Goal: Information Seeking & Learning: Learn about a topic

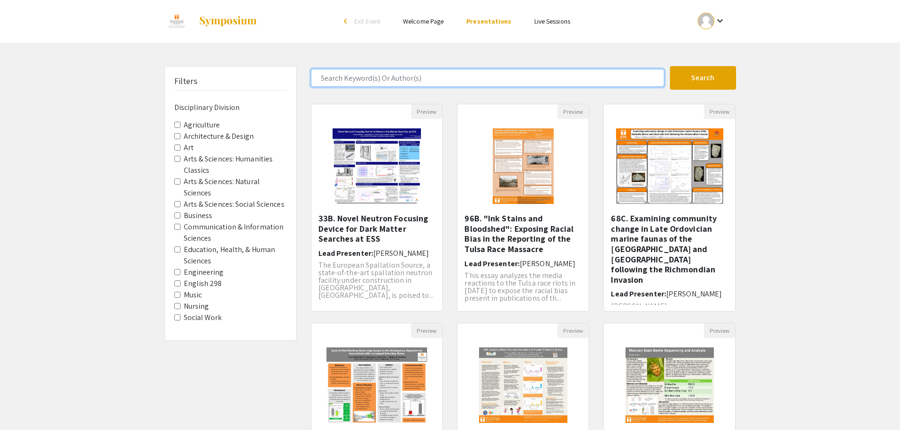
click at [443, 77] on input "Search Keyword(s) Or Author(s)" at bounding box center [487, 78] width 353 height 18
type input "[PERSON_NAME]"
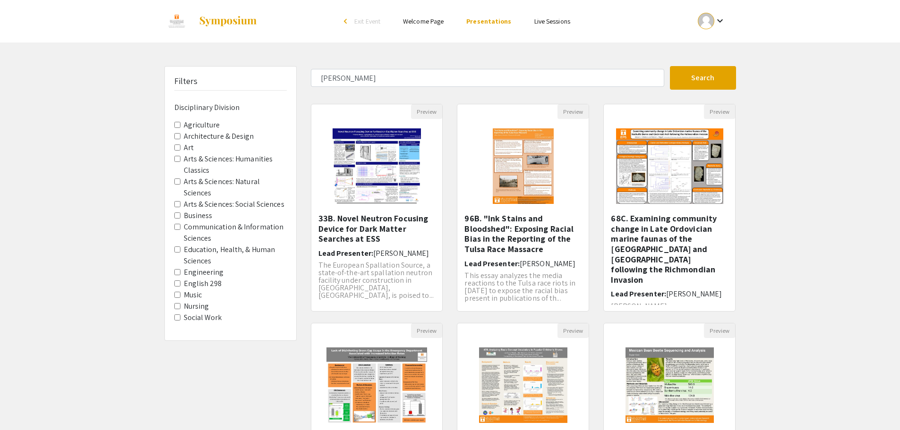
click at [741, 81] on div "Search" at bounding box center [706, 78] width 73 height 24
click at [714, 79] on button "Search" at bounding box center [703, 78] width 66 height 24
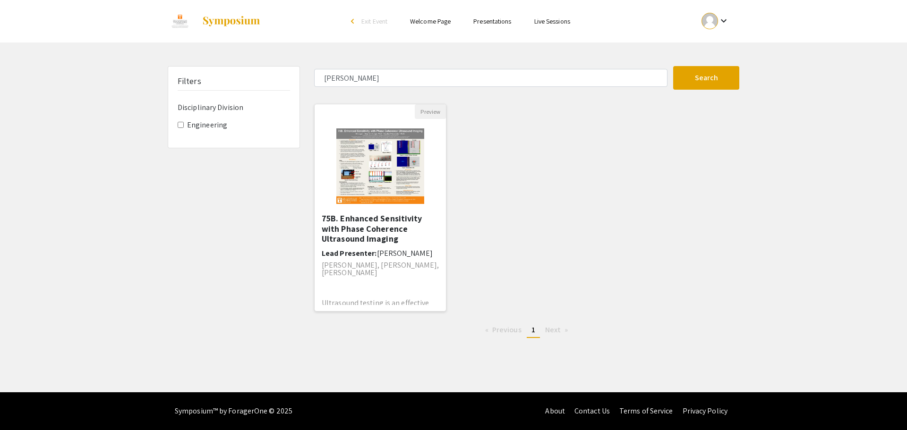
click at [372, 156] on img "Open Presentation <p>75B. Enhanced Sensitivity with Phase Coherence Ultrasound …" at bounding box center [380, 166] width 107 height 94
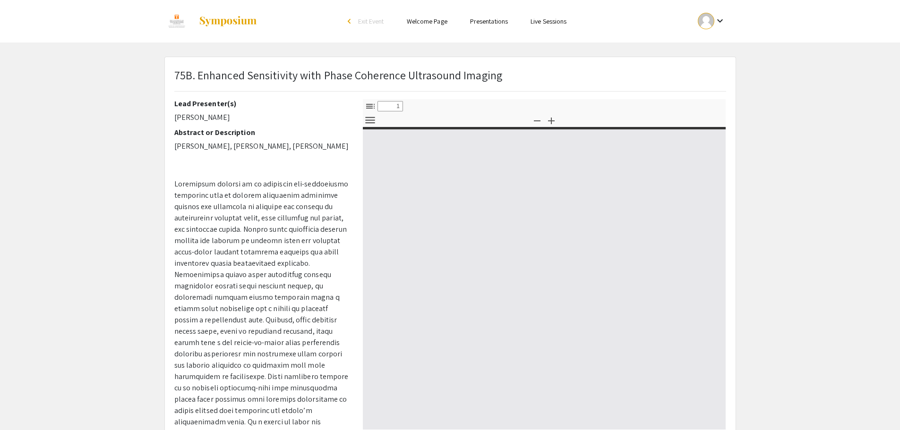
select select "custom"
type input "0"
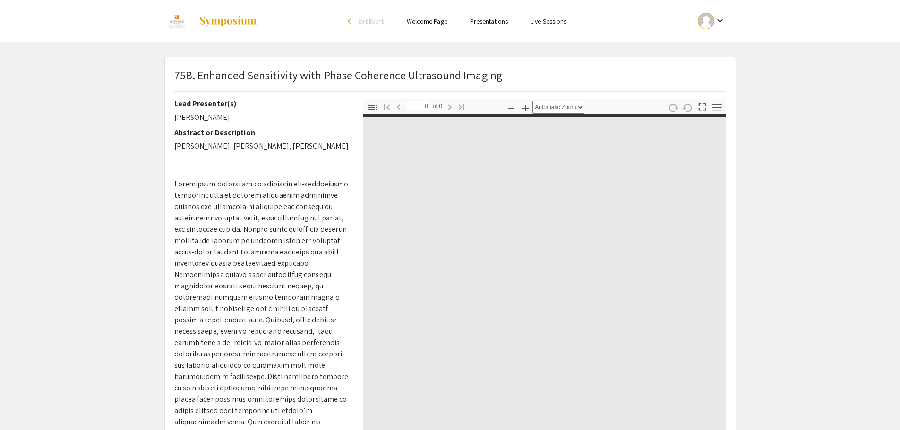
select select "custom"
type input "1"
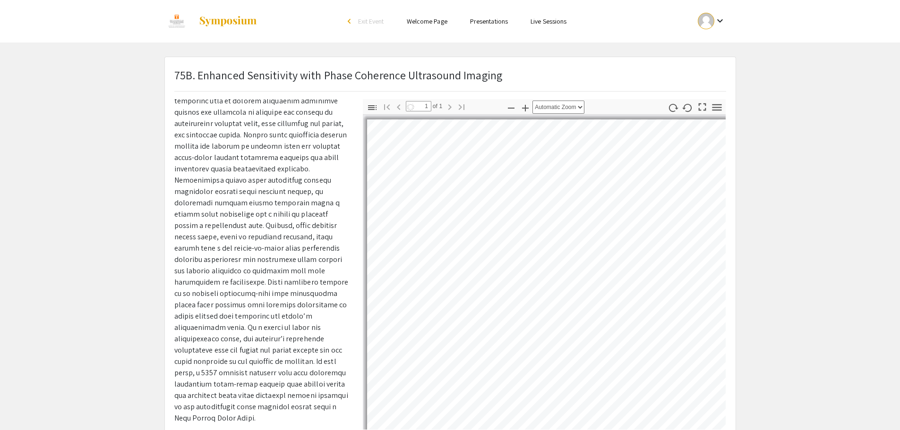
select select "custom"
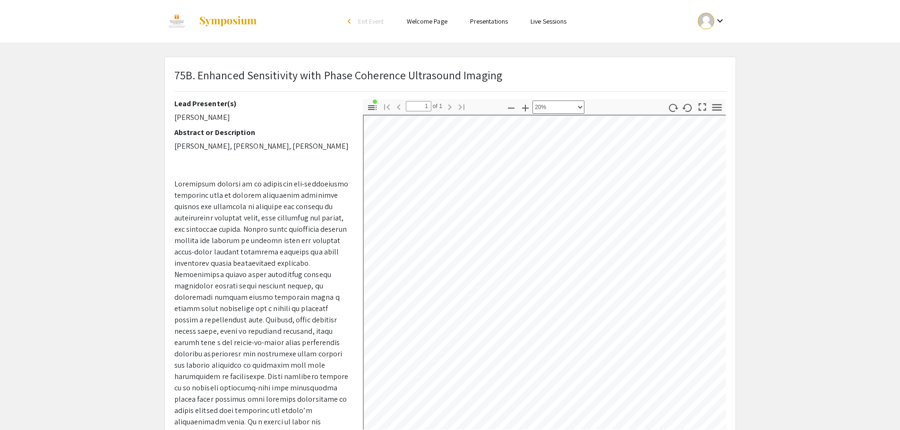
drag, startPoint x: 198, startPoint y: 386, endPoint x: 160, endPoint y: 184, distance: 205.6
click at [160, 184] on div "75B. Enhanced Sensitivity with Phase Coherence Ultrasound Imaging Lead Presente…" at bounding box center [450, 276] width 586 height 439
copy p "Loremipsum dolorsi am co adipiscin eli-seddoeiusmo temporinc utla et dolorem al…"
click at [214, 247] on p at bounding box center [261, 349] width 174 height 340
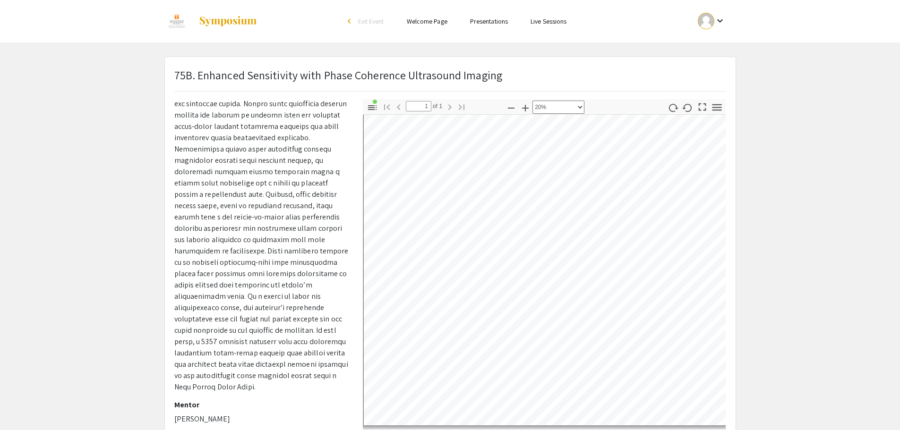
click at [430, 19] on link "Welcome Page" at bounding box center [427, 21] width 41 height 9
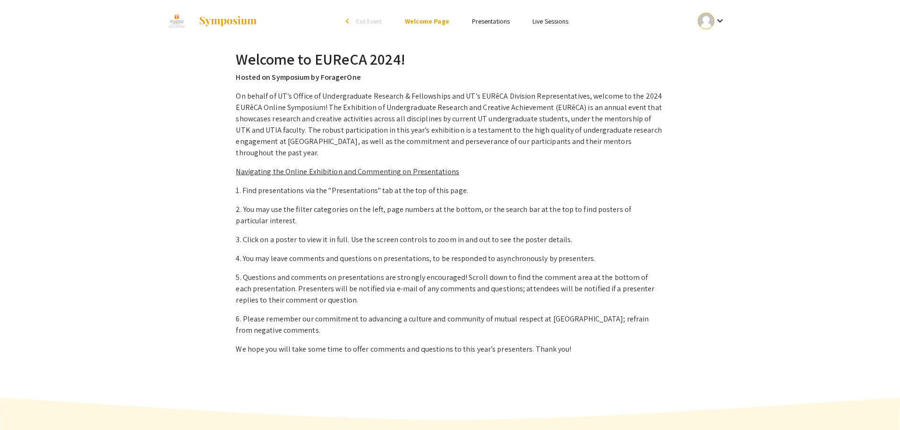
click at [212, 22] on img at bounding box center [227, 21] width 59 height 11
click at [180, 23] on img at bounding box center [176, 21] width 25 height 24
click at [171, 24] on img at bounding box center [176, 21] width 25 height 24
click at [224, 19] on img at bounding box center [227, 21] width 59 height 11
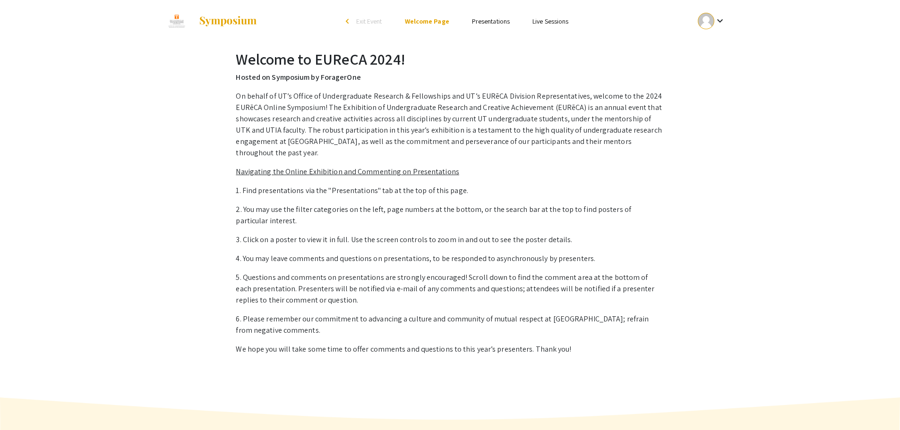
click at [224, 19] on img at bounding box center [227, 21] width 59 height 11
click at [483, 22] on link "Presentations" at bounding box center [491, 21] width 38 height 9
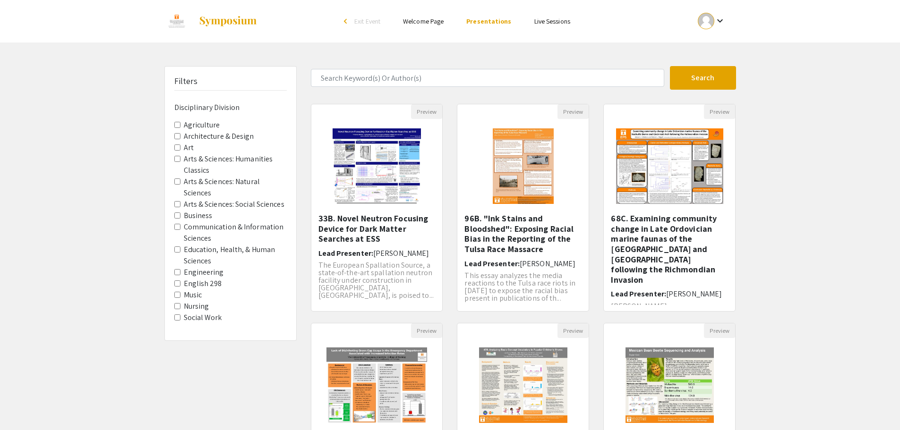
click at [235, 24] on img at bounding box center [227, 21] width 59 height 11
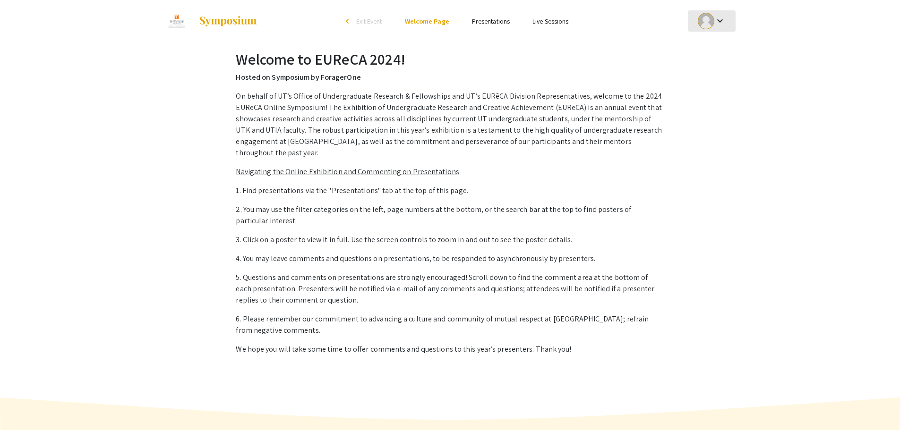
click at [702, 17] on div at bounding box center [706, 21] width 17 height 17
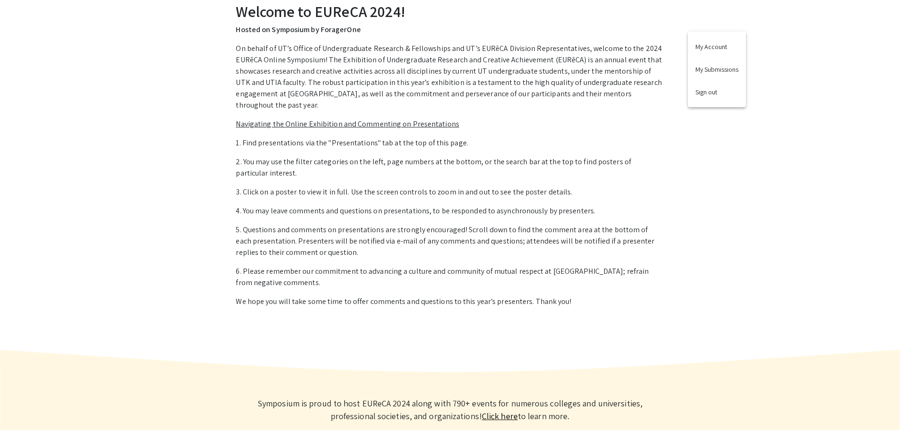
scroll to position [101, 0]
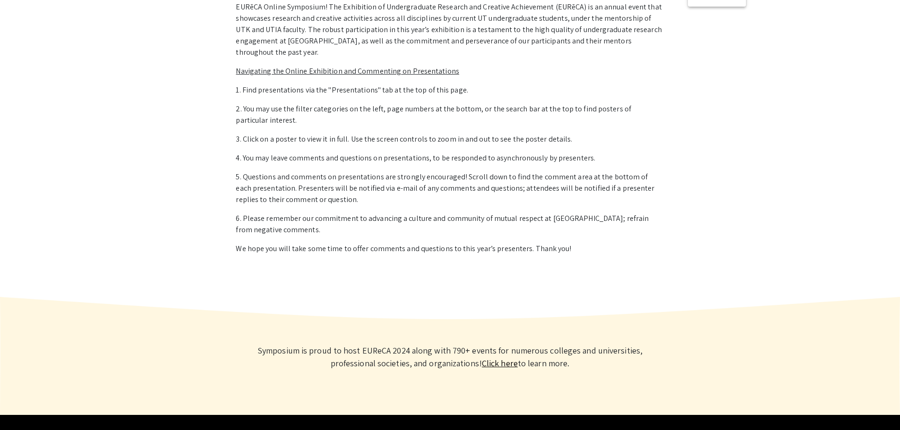
click at [654, 415] on div at bounding box center [450, 215] width 900 height 430
click at [653, 429] on link "Terms of Service" at bounding box center [642, 434] width 54 height 10
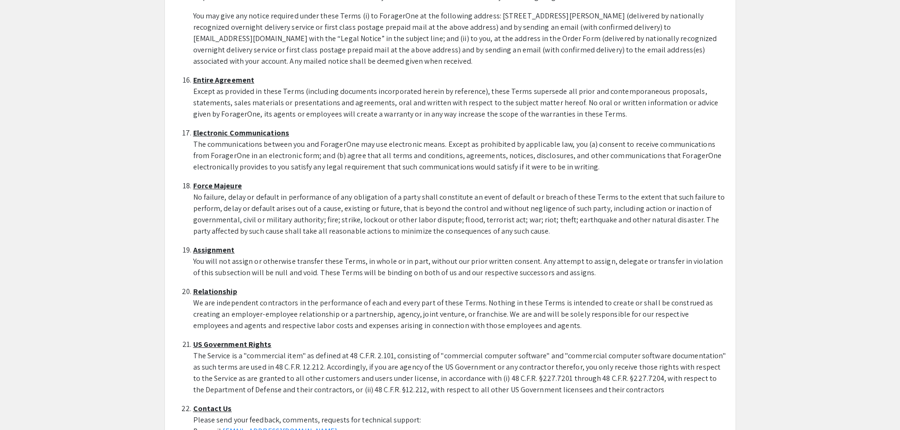
scroll to position [2638, 0]
